Goal: Information Seeking & Learning: Learn about a topic

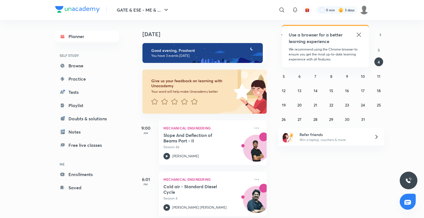
click at [356, 35] on icon at bounding box center [358, 34] width 7 height 7
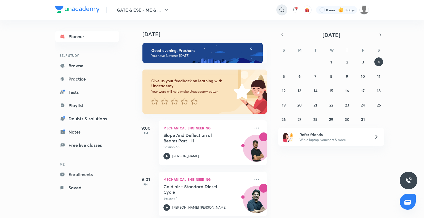
click at [282, 11] on icon at bounding box center [281, 9] width 5 height 5
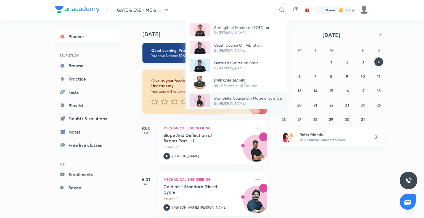
click at [226, 97] on p "Complete Course On Material Science" at bounding box center [248, 98] width 68 height 6
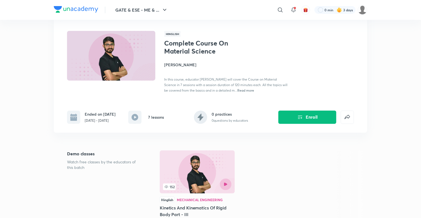
scroll to position [29, 0]
click at [183, 66] on h4 "[PERSON_NAME]" at bounding box center [226, 65] width 124 height 6
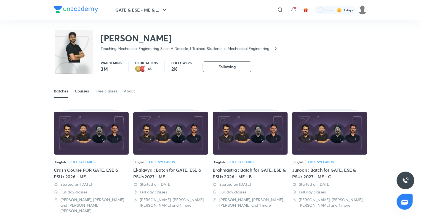
click at [79, 94] on link "Courses" at bounding box center [82, 90] width 14 height 13
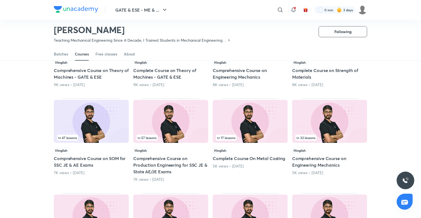
scroll to position [100, 0]
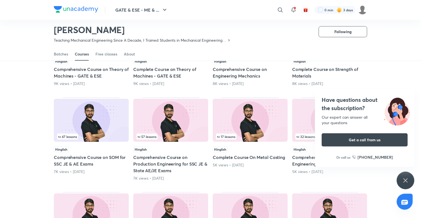
click at [401, 183] on div "Have questions about the subscription? Our expert can answer all your questions…" at bounding box center [406, 181] width 18 height 18
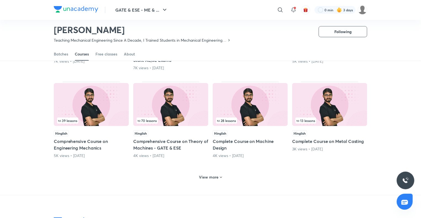
scroll to position [211, 0]
click at [217, 177] on h6 "View more" at bounding box center [209, 177] width 20 height 6
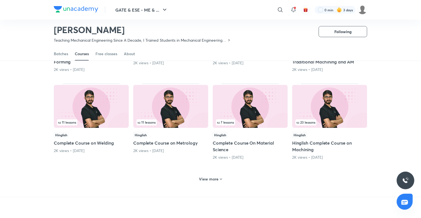
scroll to position [474, 0]
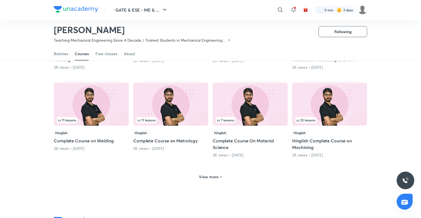
click at [219, 175] on icon at bounding box center [221, 177] width 4 height 4
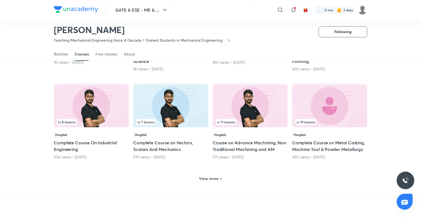
scroll to position [737, 0]
click at [219, 176] on icon at bounding box center [221, 178] width 4 height 4
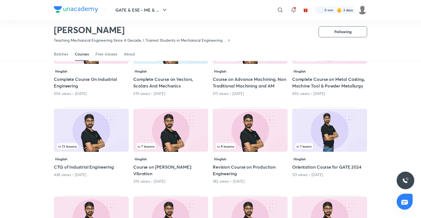
scroll to position [800, 0]
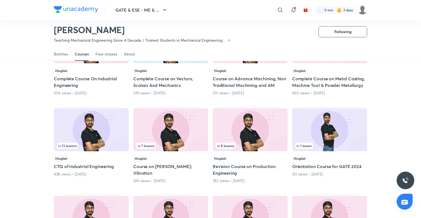
click at [240, 130] on img at bounding box center [250, 129] width 75 height 43
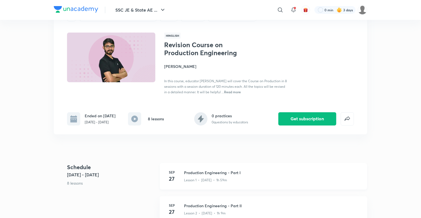
scroll to position [28, 0]
click at [241, 93] on span "Read more" at bounding box center [232, 91] width 17 height 4
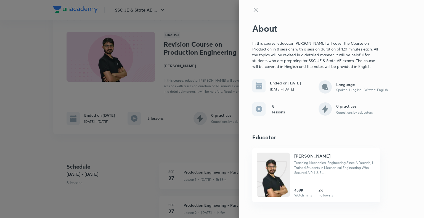
click at [252, 9] on icon at bounding box center [255, 10] width 7 height 7
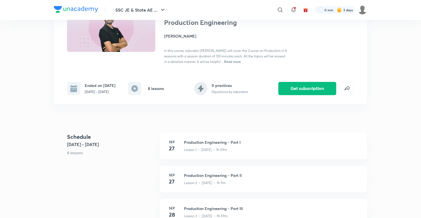
scroll to position [0, 0]
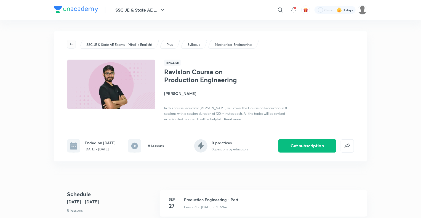
click at [72, 43] on icon "button" at bounding box center [71, 44] width 4 height 4
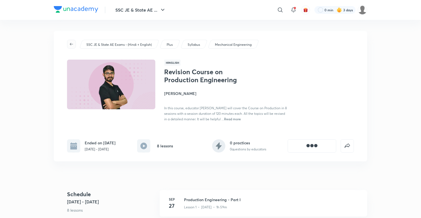
click at [72, 43] on icon "button" at bounding box center [71, 44] width 4 height 4
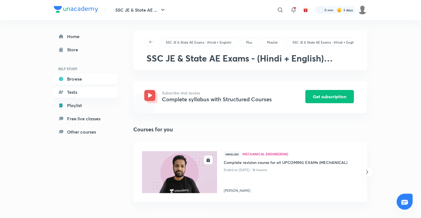
click at [75, 78] on link "Browse" at bounding box center [86, 78] width 64 height 11
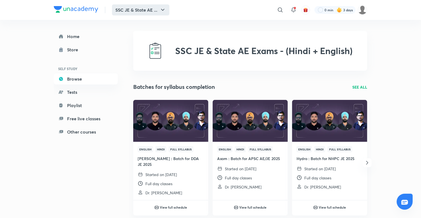
click at [161, 7] on icon "button" at bounding box center [162, 10] width 7 height 7
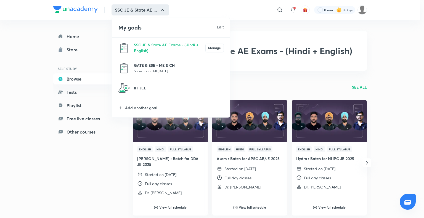
click at [152, 65] on p "GATE & ESE - ME & CH" at bounding box center [179, 65] width 90 height 6
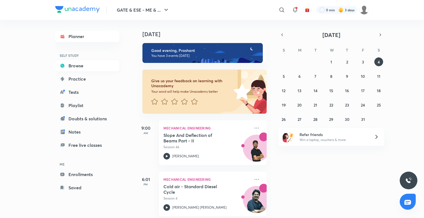
click at [88, 68] on link "Browse" at bounding box center [87, 65] width 64 height 11
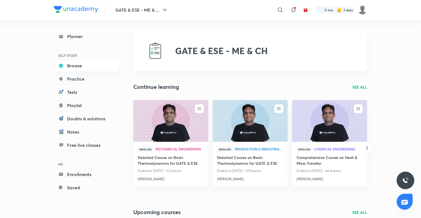
click at [357, 84] on p "SEE ALL" at bounding box center [359, 87] width 15 height 6
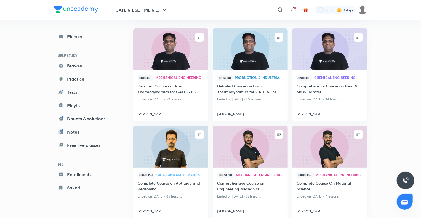
scroll to position [53, 0]
click at [252, 160] on img at bounding box center [250, 146] width 76 height 43
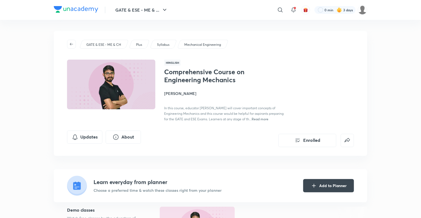
click at [190, 97] on div "Comprehensive Course on Engineering Mechanics [PERSON_NAME] In this course, edu…" at bounding box center [226, 95] width 124 height 54
click at [189, 94] on h4 "[PERSON_NAME]" at bounding box center [226, 93] width 124 height 6
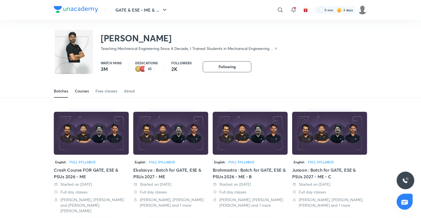
click at [86, 89] on div "Courses" at bounding box center [82, 91] width 14 height 6
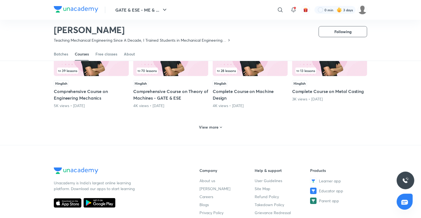
scroll to position [253, 0]
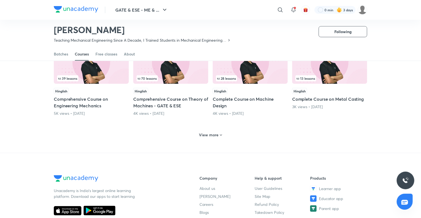
click at [219, 135] on icon at bounding box center [221, 135] width 4 height 4
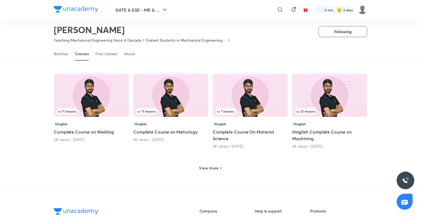
scroll to position [482, 0]
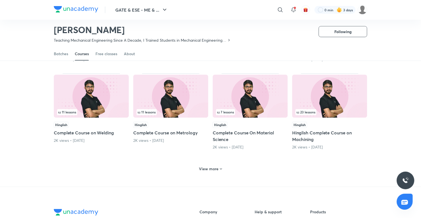
click at [218, 166] on h6 "View more" at bounding box center [209, 169] width 20 height 6
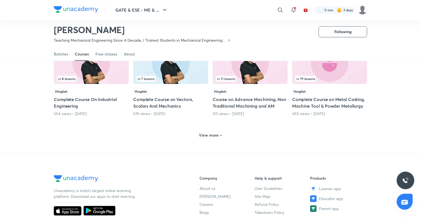
scroll to position [779, 0]
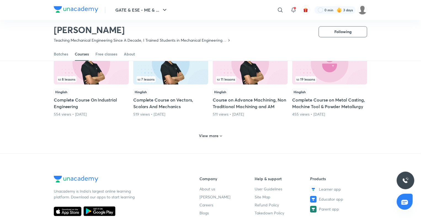
click at [215, 137] on div "View more" at bounding box center [210, 135] width 27 height 9
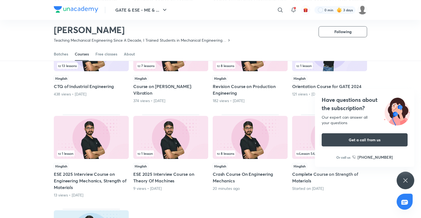
scroll to position [882, 0]
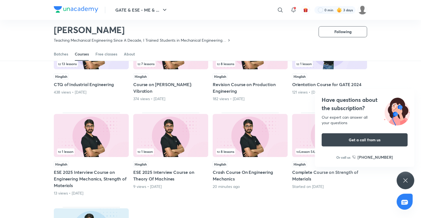
click at [404, 180] on icon at bounding box center [405, 180] width 7 height 7
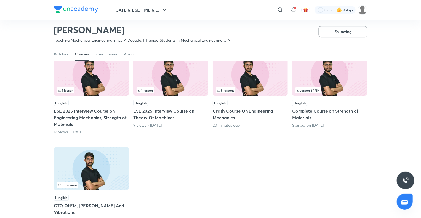
scroll to position [944, 0]
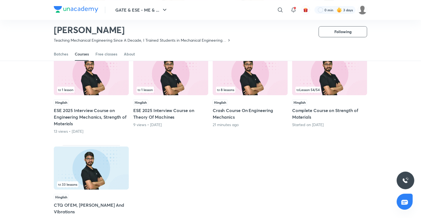
click at [93, 70] on img at bounding box center [91, 73] width 75 height 43
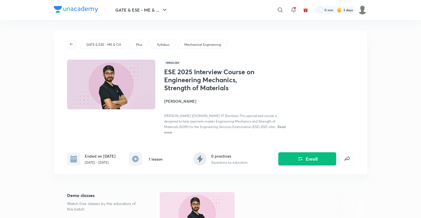
click at [69, 42] on icon "button" at bounding box center [71, 44] width 4 height 4
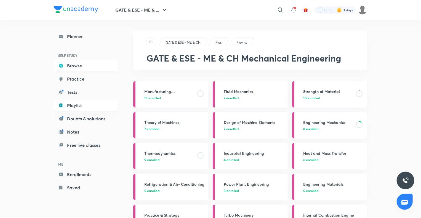
click at [81, 63] on link "Browse" at bounding box center [86, 65] width 64 height 11
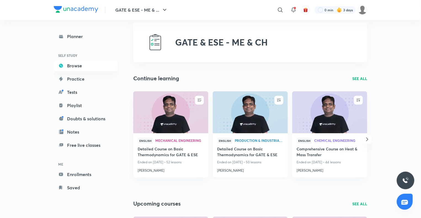
scroll to position [9, 0]
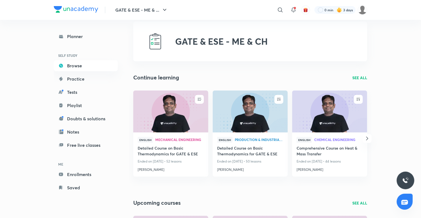
click at [360, 76] on p "SEE ALL" at bounding box center [359, 78] width 15 height 6
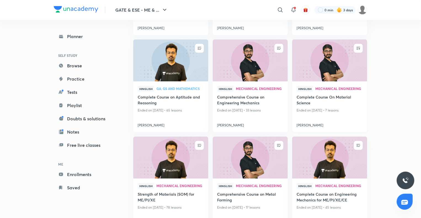
scroll to position [139, 0]
click at [312, 126] on h4 "[PERSON_NAME]" at bounding box center [329, 123] width 66 height 7
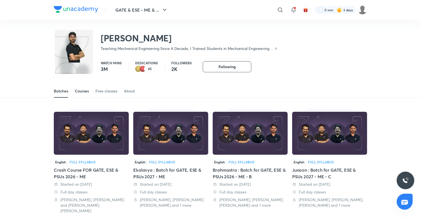
click at [87, 93] on div "Courses" at bounding box center [82, 91] width 14 height 6
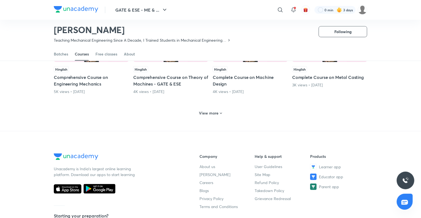
scroll to position [272, 0]
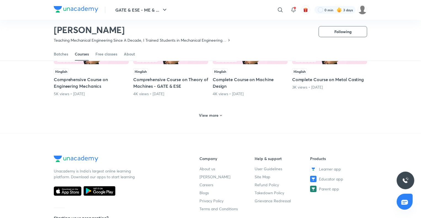
click at [209, 112] on div "View more" at bounding box center [210, 115] width 27 height 9
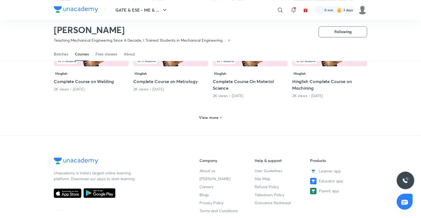
scroll to position [534, 0]
click at [215, 117] on h6 "View more" at bounding box center [209, 118] width 20 height 6
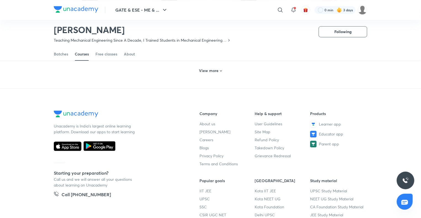
scroll to position [845, 0]
click at [212, 69] on h6 "View more" at bounding box center [209, 70] width 20 height 6
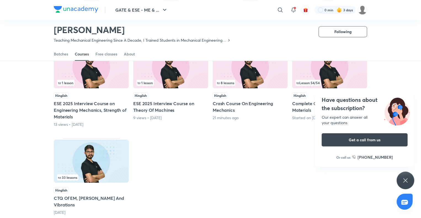
scroll to position [951, 0]
click at [399, 180] on div "Have questions about the subscription? Our expert can answer all your questions…" at bounding box center [406, 181] width 18 height 18
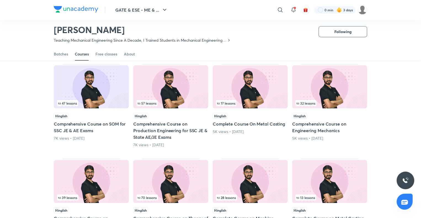
scroll to position [0, 0]
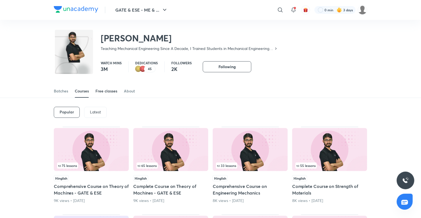
click at [103, 87] on link "Free classes" at bounding box center [106, 90] width 22 height 13
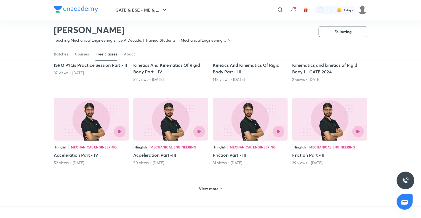
scroll to position [193, 0]
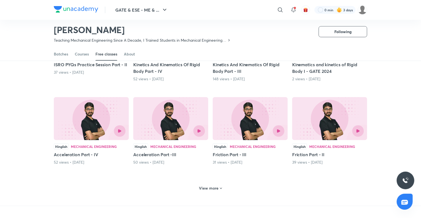
click at [219, 187] on icon at bounding box center [221, 188] width 4 height 4
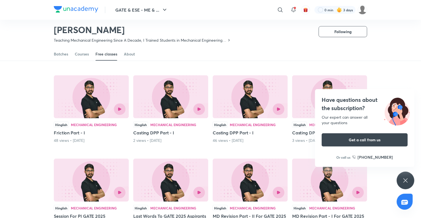
scroll to position [298, 0]
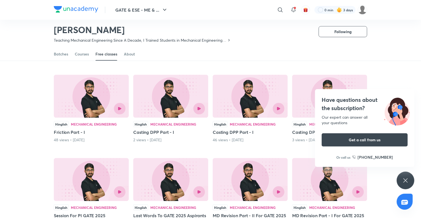
click at [407, 177] on div "Have questions about the subscription? Our expert can answer all your questions…" at bounding box center [406, 181] width 18 height 18
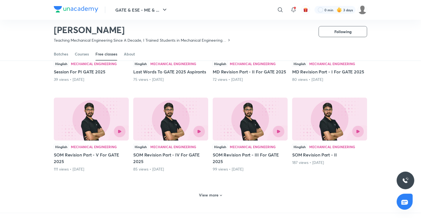
scroll to position [443, 0]
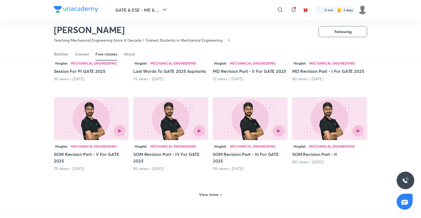
click at [219, 194] on icon at bounding box center [221, 195] width 4 height 4
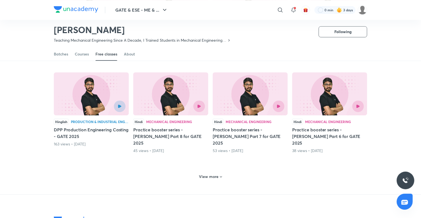
scroll to position [738, 0]
click at [216, 173] on h6 "View more" at bounding box center [209, 176] width 20 height 6
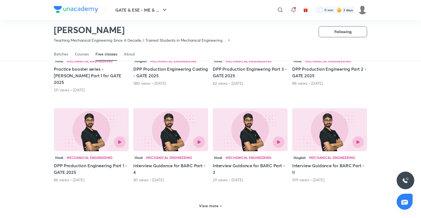
scroll to position [991, 0]
click at [216, 201] on div "View more" at bounding box center [210, 205] width 27 height 9
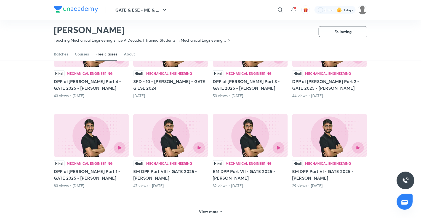
scroll to position [1272, 0]
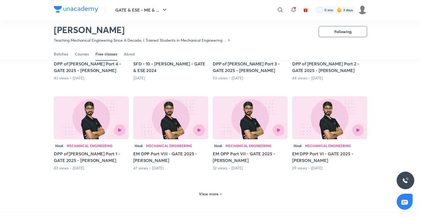
click at [216, 191] on h6 "View more" at bounding box center [209, 194] width 20 height 6
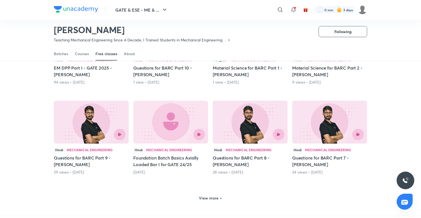
scroll to position [1539, 0]
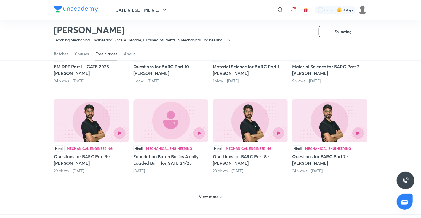
click at [214, 194] on h6 "View more" at bounding box center [209, 197] width 20 height 6
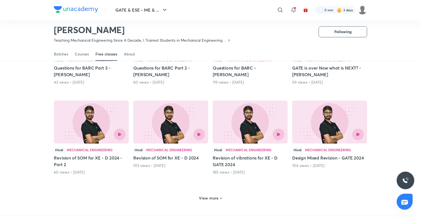
scroll to position [1808, 0]
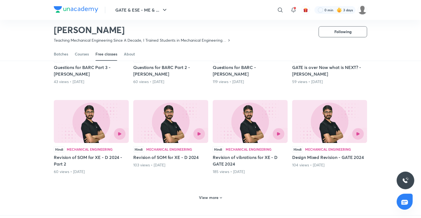
click at [214, 195] on h6 "View more" at bounding box center [209, 198] width 20 height 6
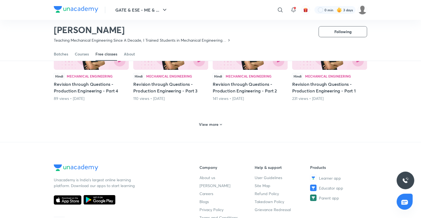
scroll to position [2151, 0]
click at [214, 121] on h6 "View more" at bounding box center [209, 124] width 20 height 6
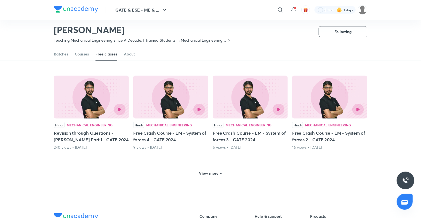
scroll to position [2386, 0]
click at [220, 171] on icon at bounding box center [221, 173] width 4 height 4
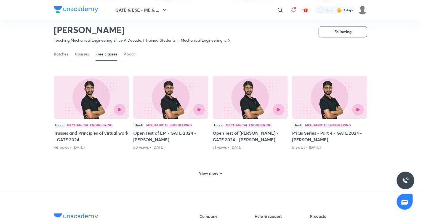
scroll to position [2662, 0]
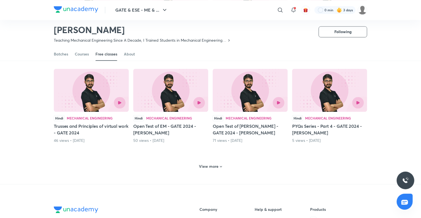
click at [221, 166] on icon at bounding box center [221, 166] width 2 height 1
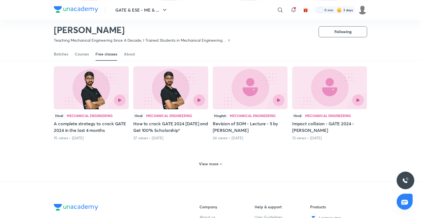
scroll to position [2932, 0]
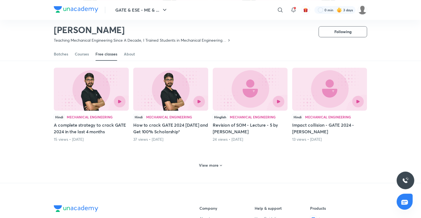
click at [217, 162] on h6 "View more" at bounding box center [209, 165] width 20 height 6
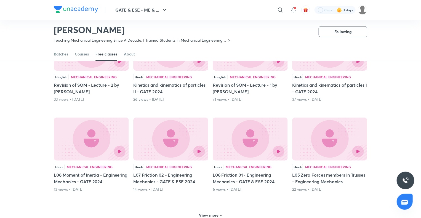
scroll to position [3153, 0]
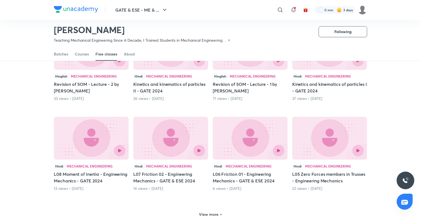
click at [213, 212] on h6 "View more" at bounding box center [209, 215] width 20 height 6
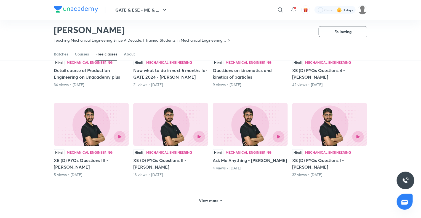
scroll to position [3437, 0]
click at [216, 197] on h6 "View more" at bounding box center [209, 200] width 20 height 6
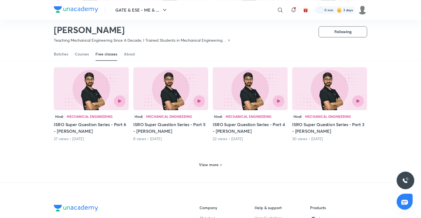
scroll to position [3742, 0]
click at [215, 162] on h6 "View more" at bounding box center [209, 165] width 20 height 6
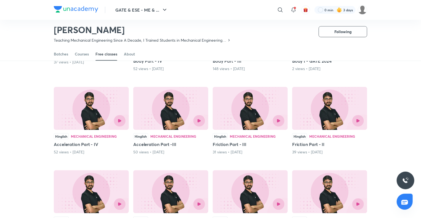
scroll to position [0, 0]
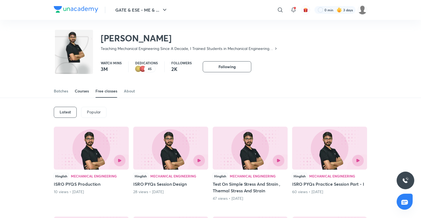
click at [84, 92] on div "Courses" at bounding box center [82, 91] width 14 height 6
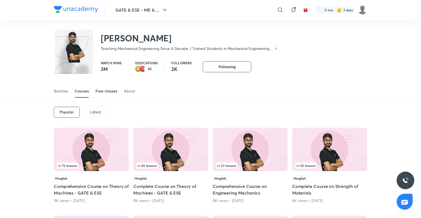
click at [103, 92] on div "Free classes" at bounding box center [106, 91] width 22 height 6
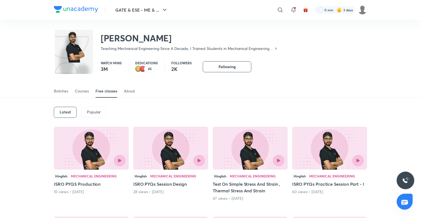
click at [99, 115] on div "Popular" at bounding box center [93, 112] width 25 height 11
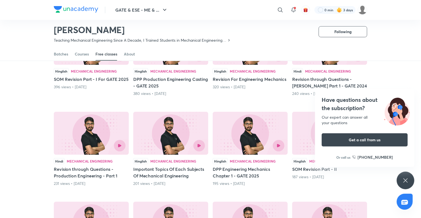
scroll to position [91, 0]
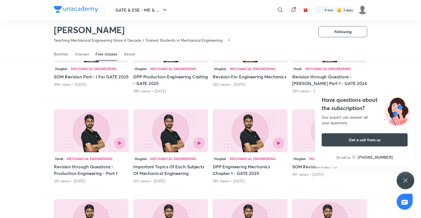
click at [405, 176] on div "Have questions about the subscription? Our expert can answer all your questions…" at bounding box center [406, 181] width 18 height 18
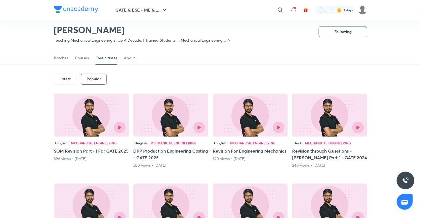
scroll to position [0, 0]
